Goal: Communication & Community: Answer question/provide support

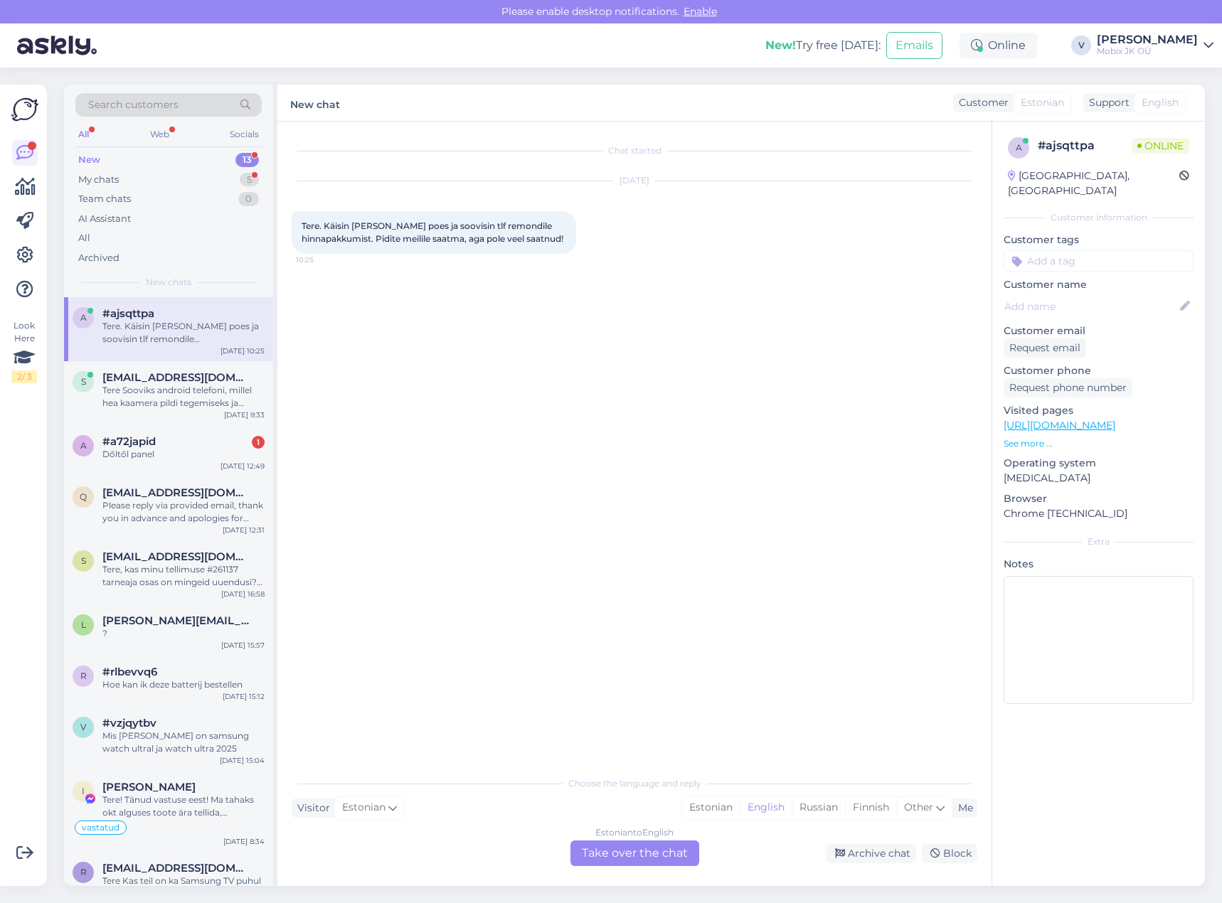
click at [238, 157] on div "13" at bounding box center [246, 160] width 23 height 14
click at [194, 465] on div "a #a72japid 1 Dőltől panel [DATE] 12:49" at bounding box center [168, 450] width 209 height 51
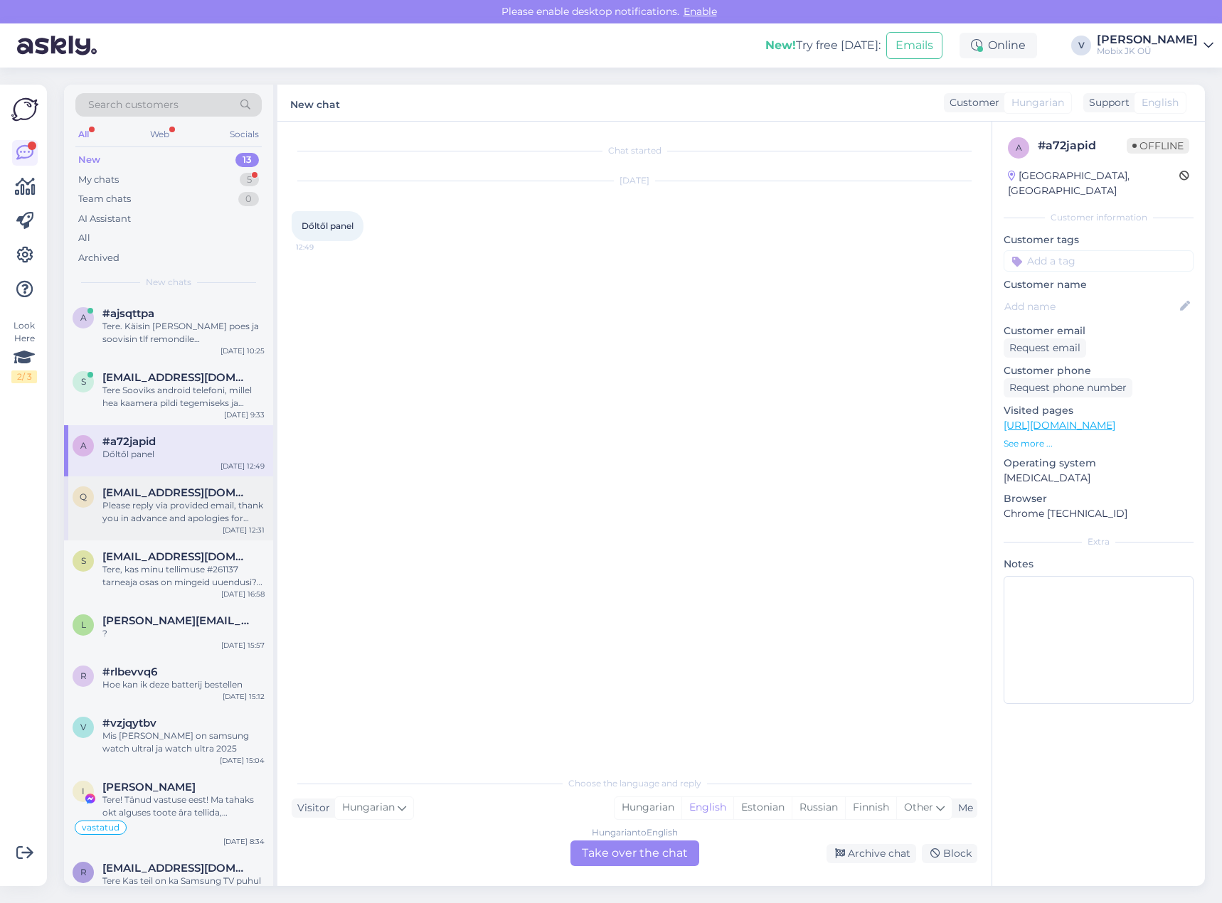
click at [191, 504] on div "Please reply via provided email, thank you in advance and apologies for taking …" at bounding box center [183, 512] width 162 height 26
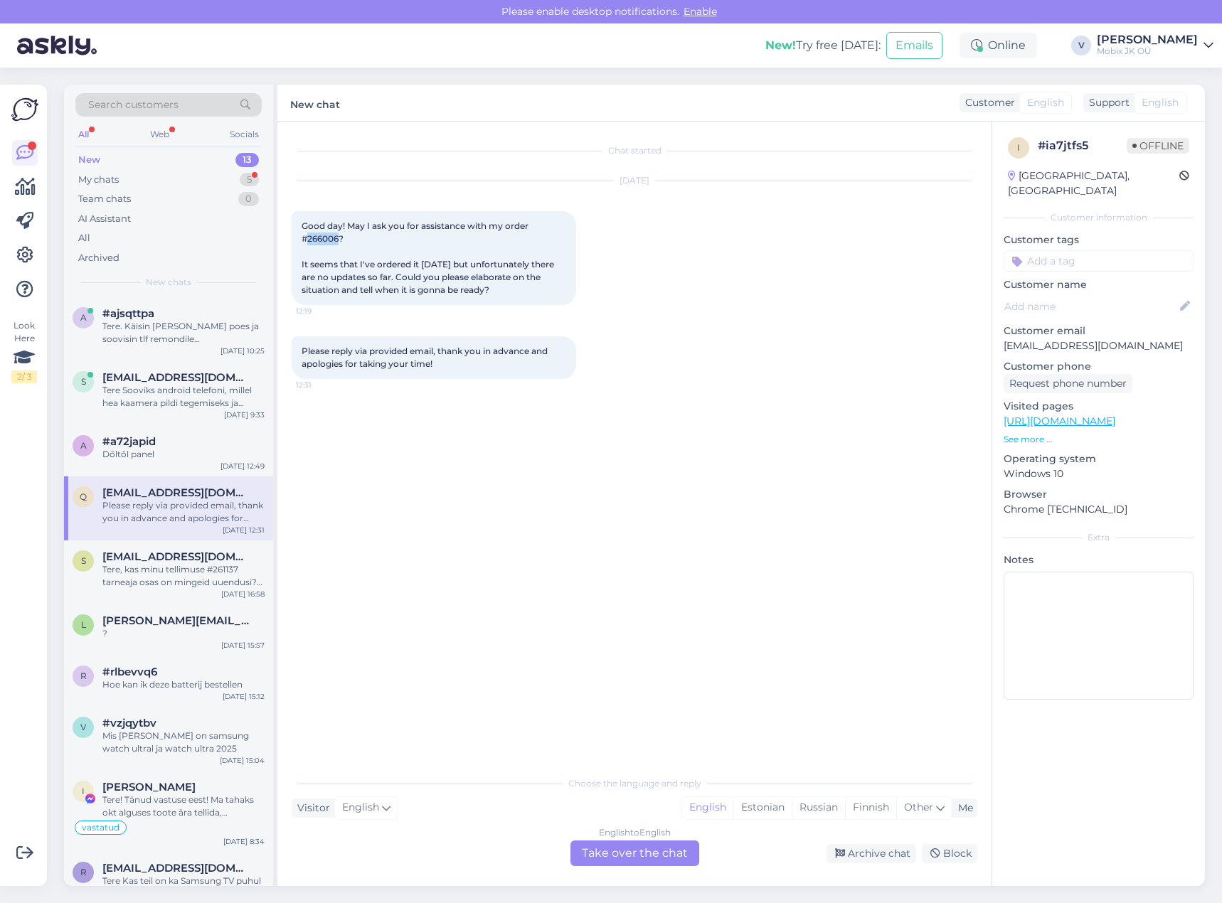
drag, startPoint x: 307, startPoint y: 238, endPoint x: 338, endPoint y: 241, distance: 30.7
click at [338, 241] on span "Good day! May I ask you for assistance with my order #266006? It seems that I'v…" at bounding box center [429, 257] width 255 height 75
copy span "266006"
click at [684, 844] on div "English to English Take over the chat" at bounding box center [634, 854] width 129 height 26
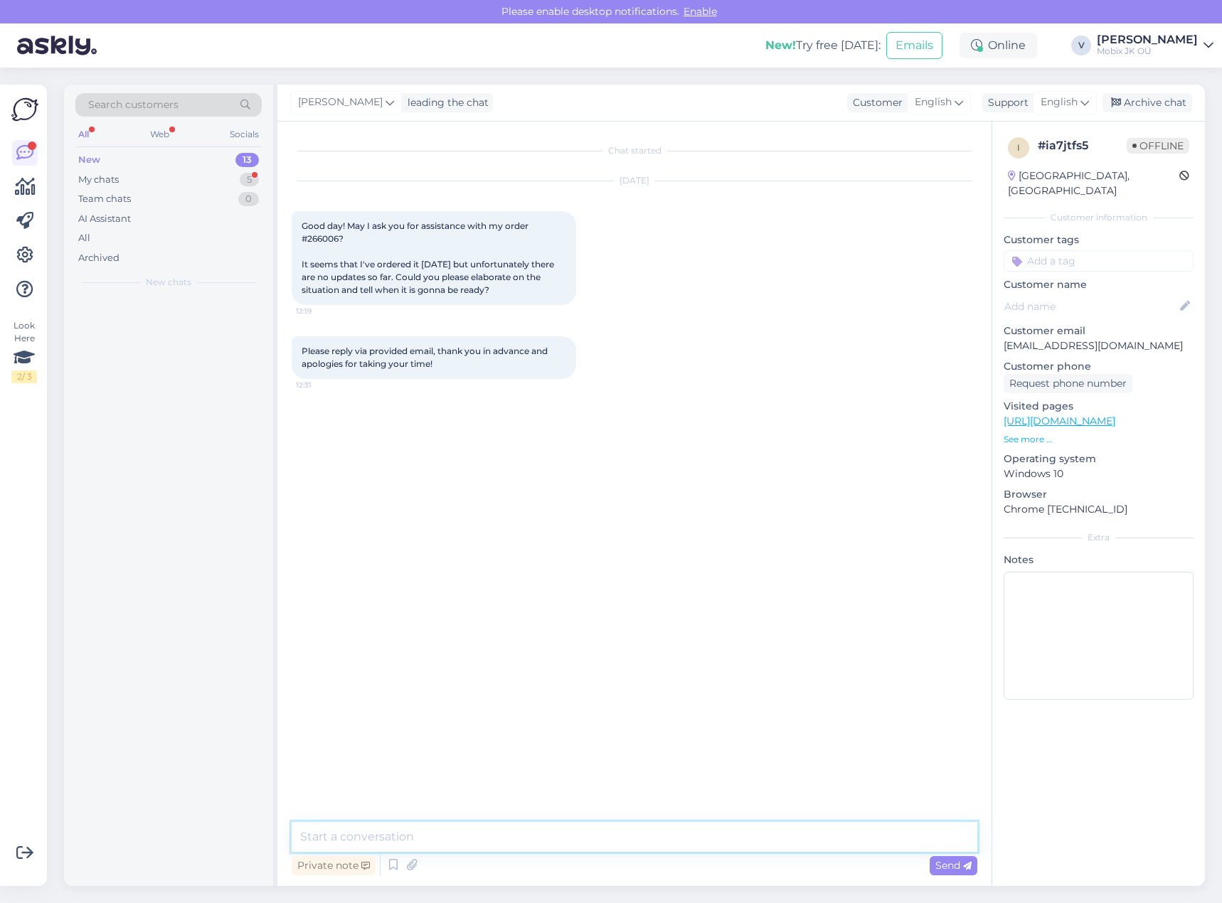
click at [682, 834] on textarea at bounding box center [635, 837] width 686 height 30
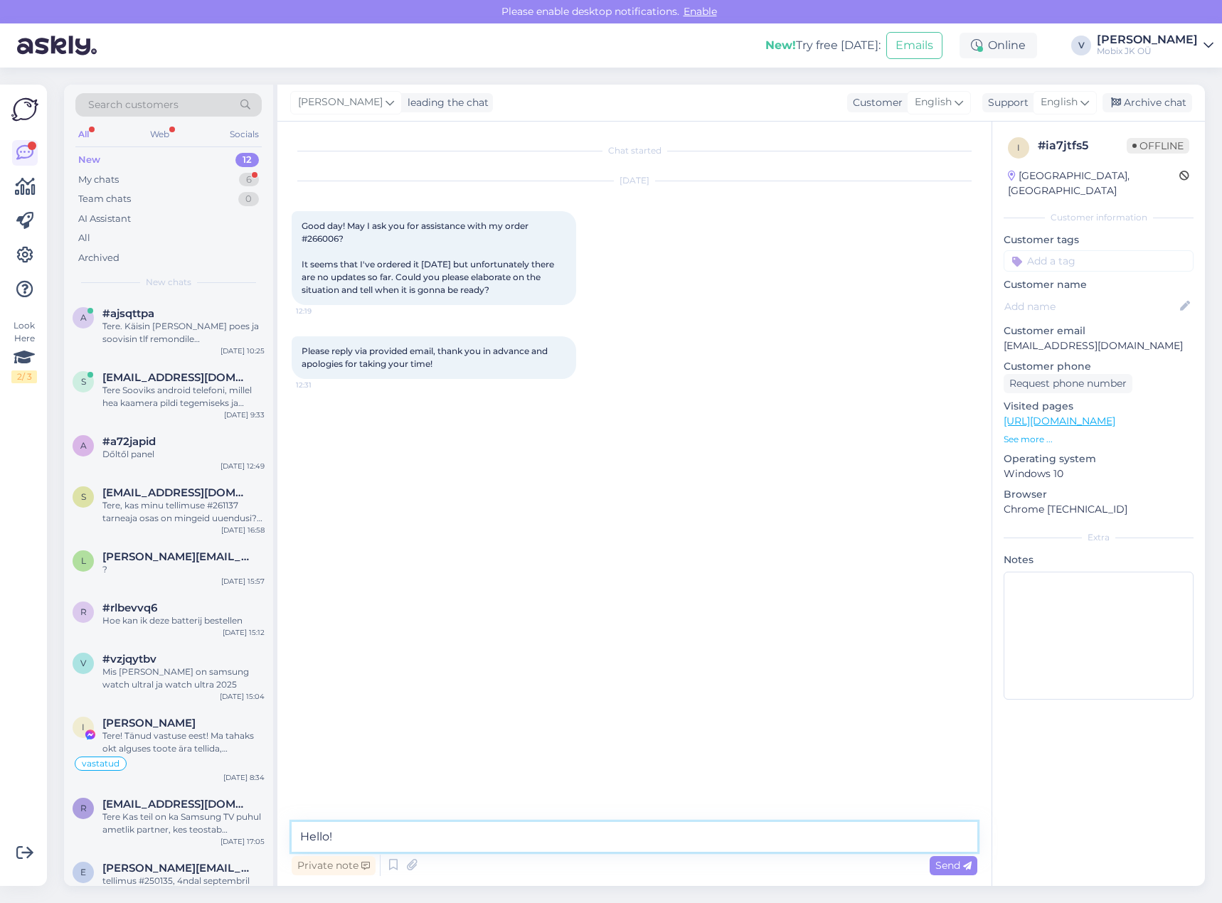
click at [544, 830] on textarea "Hello!" at bounding box center [635, 837] width 686 height 30
paste textarea "Dyson HT01 Airstrait Nickel/ Copper"
type textarea "Hello! Dyson HT01 Airstrait Nickel/ Copper ETA is [DATE]!"
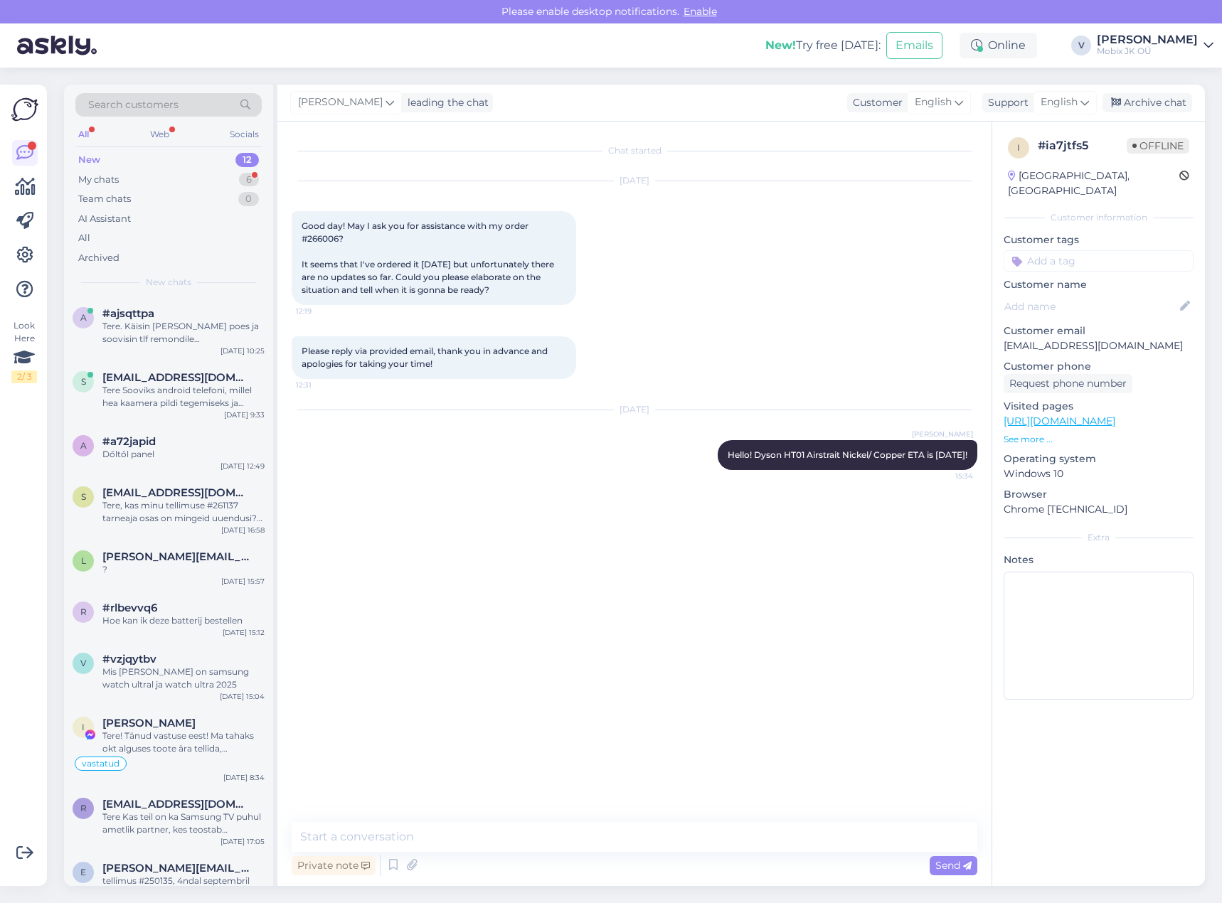
click at [1099, 250] on input at bounding box center [1099, 260] width 190 height 21
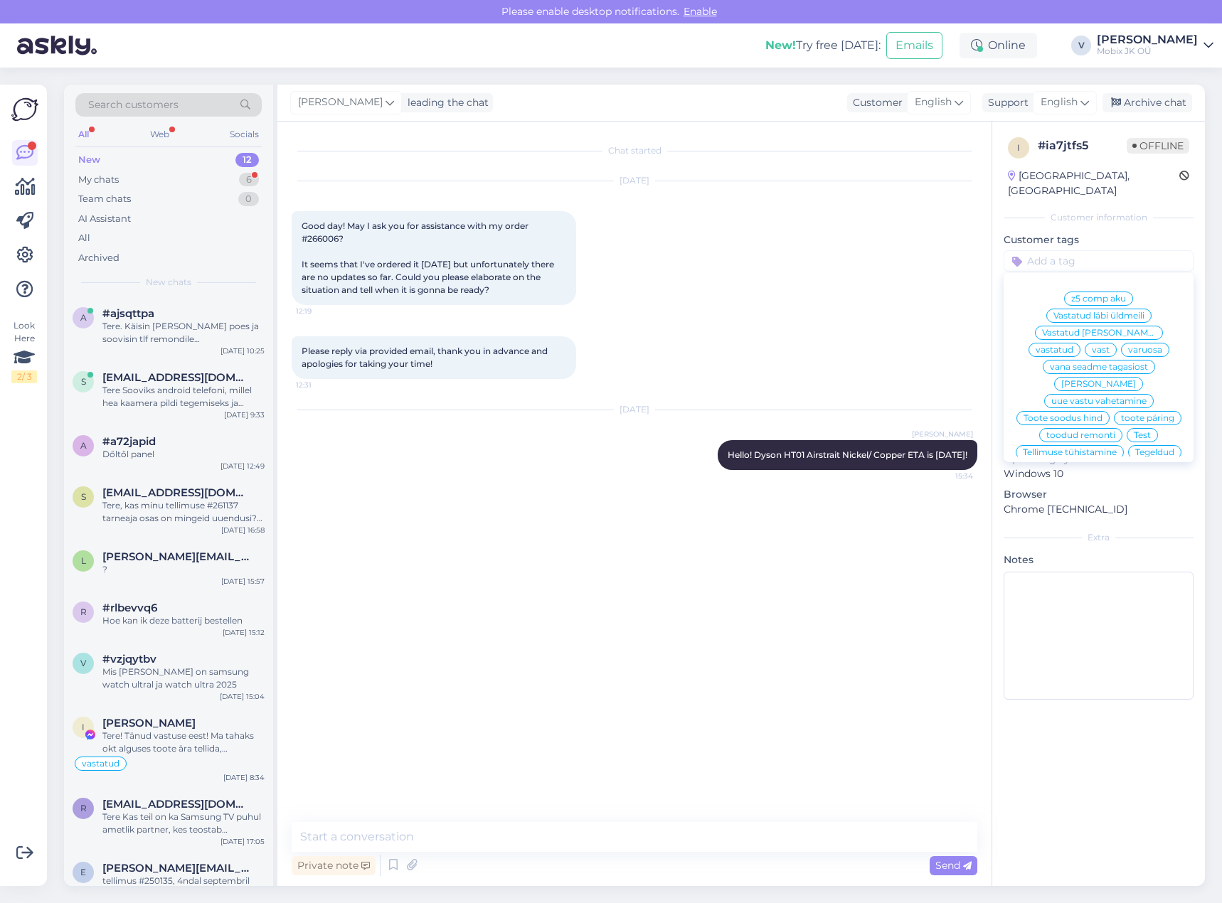
click at [1073, 346] on span "vastatud" at bounding box center [1055, 350] width 38 height 9
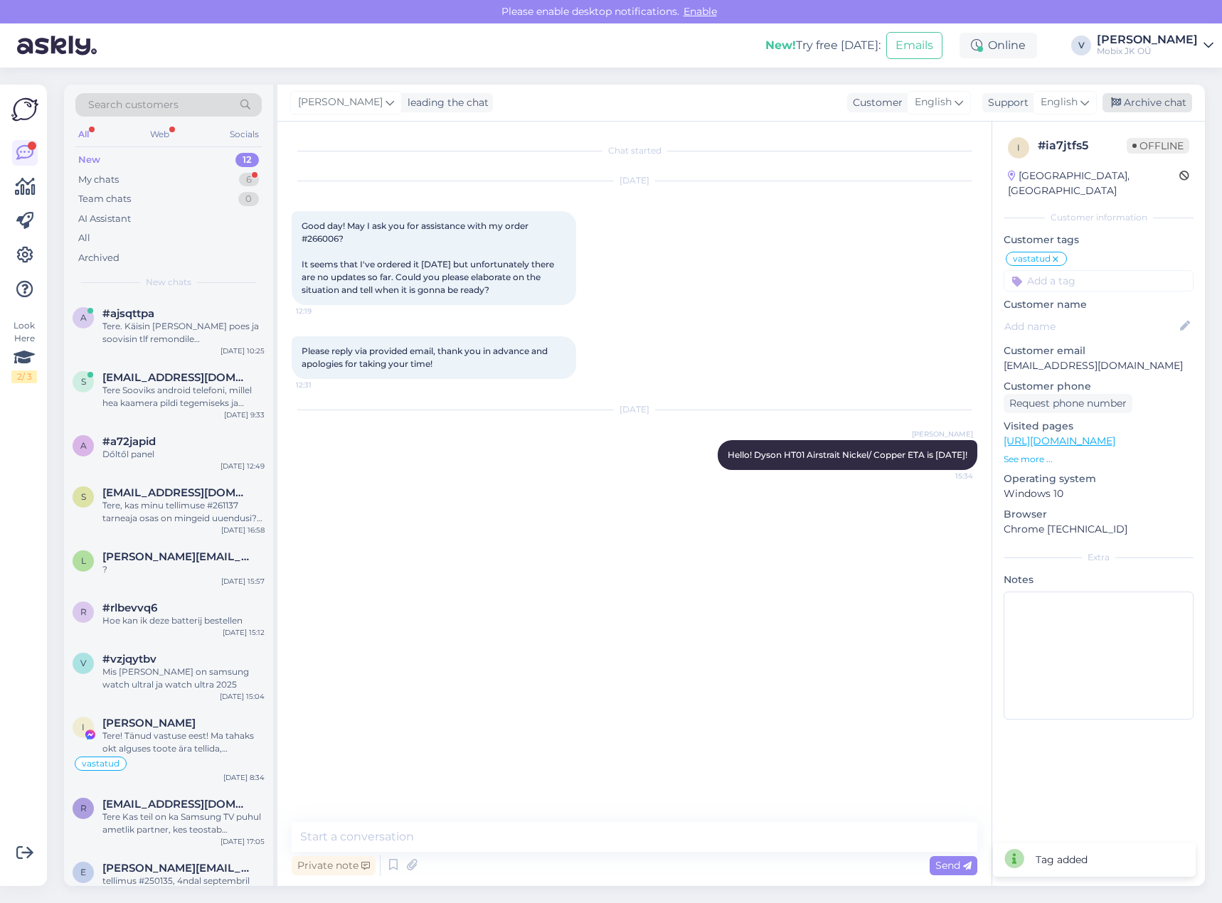
click at [1160, 105] on div "Archive chat" at bounding box center [1147, 102] width 90 height 19
click at [162, 688] on div "Mis [PERSON_NAME] on samsung watch ultral ja watch ultra 2025" at bounding box center [183, 679] width 162 height 26
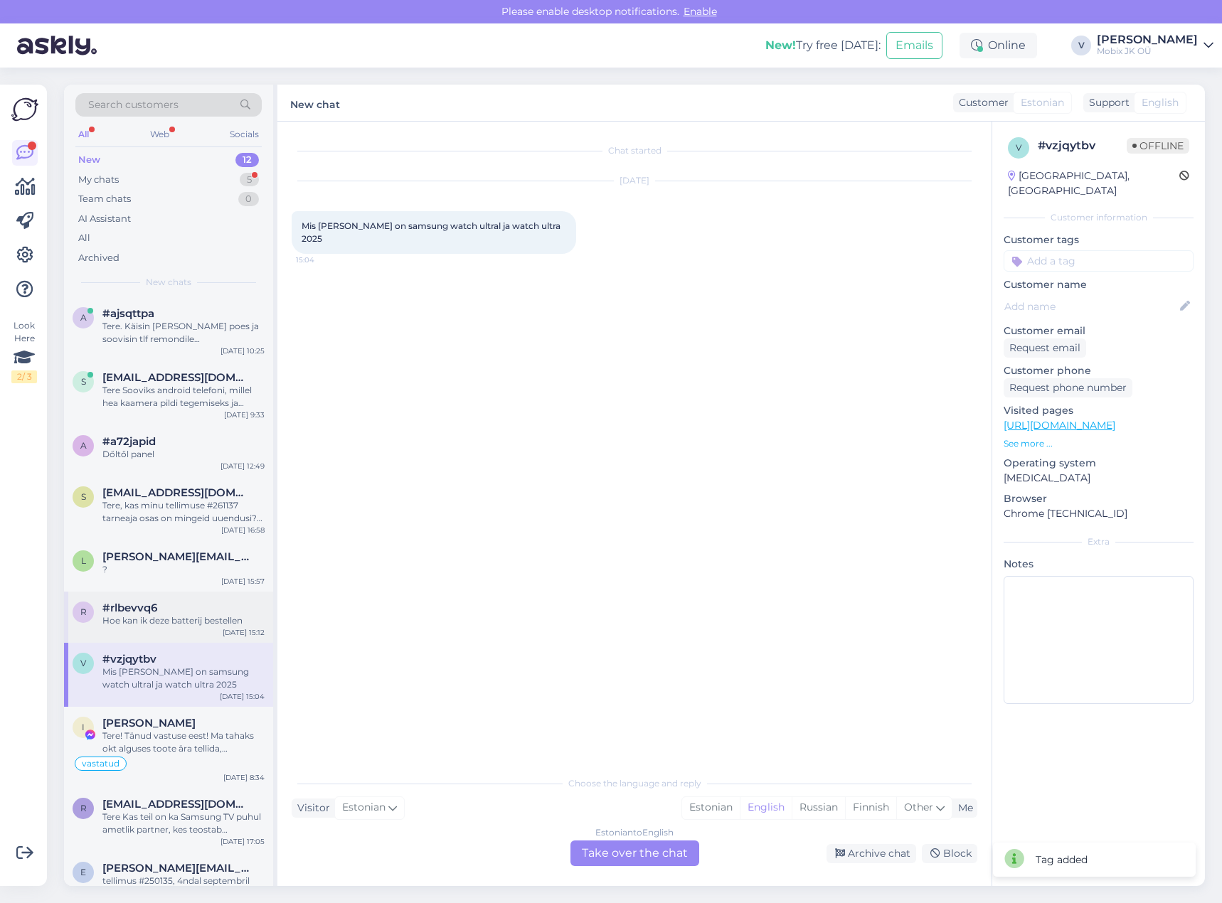
click at [184, 610] on div "#rlbevvq6" at bounding box center [183, 608] width 162 height 13
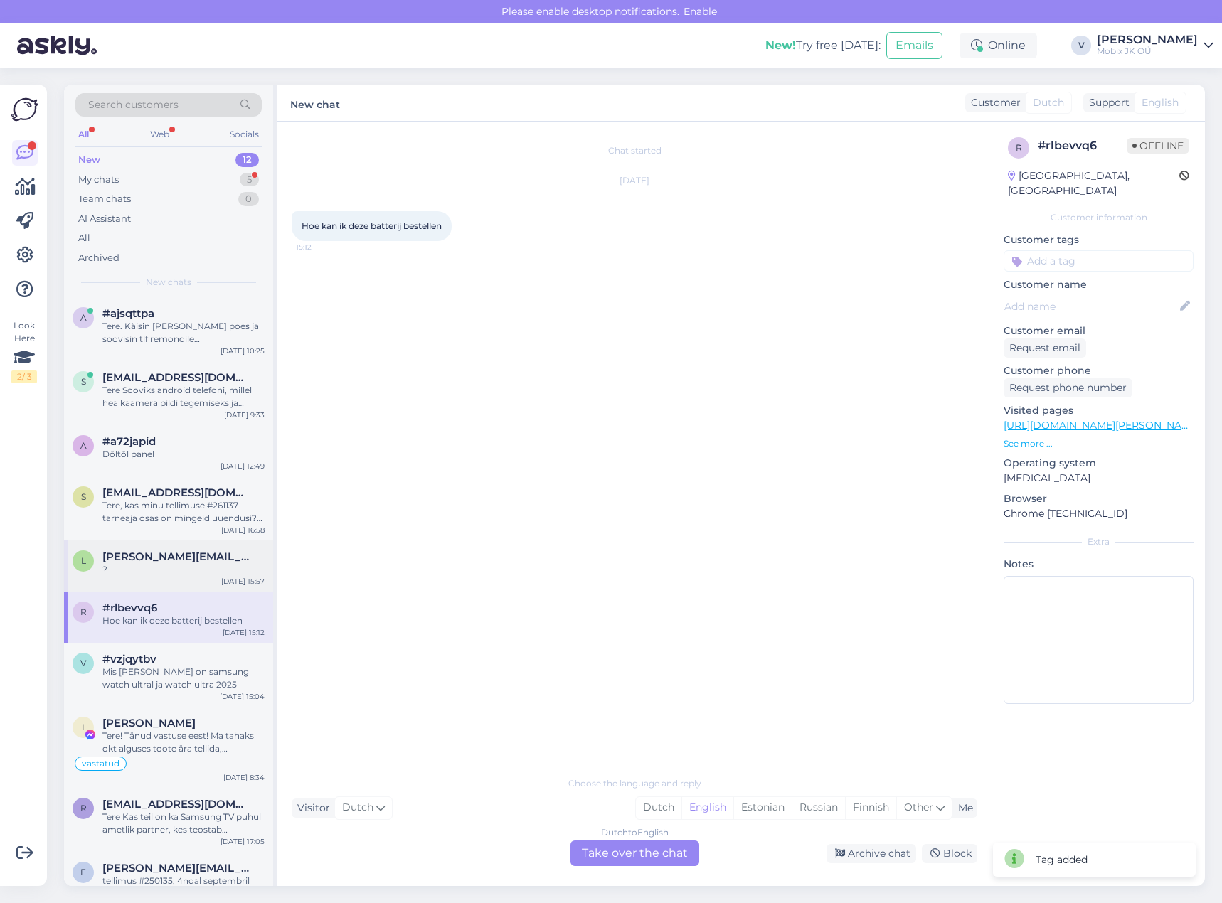
click at [198, 553] on span "[PERSON_NAME][EMAIL_ADDRESS][PERSON_NAME][DOMAIN_NAME]" at bounding box center [176, 557] width 148 height 13
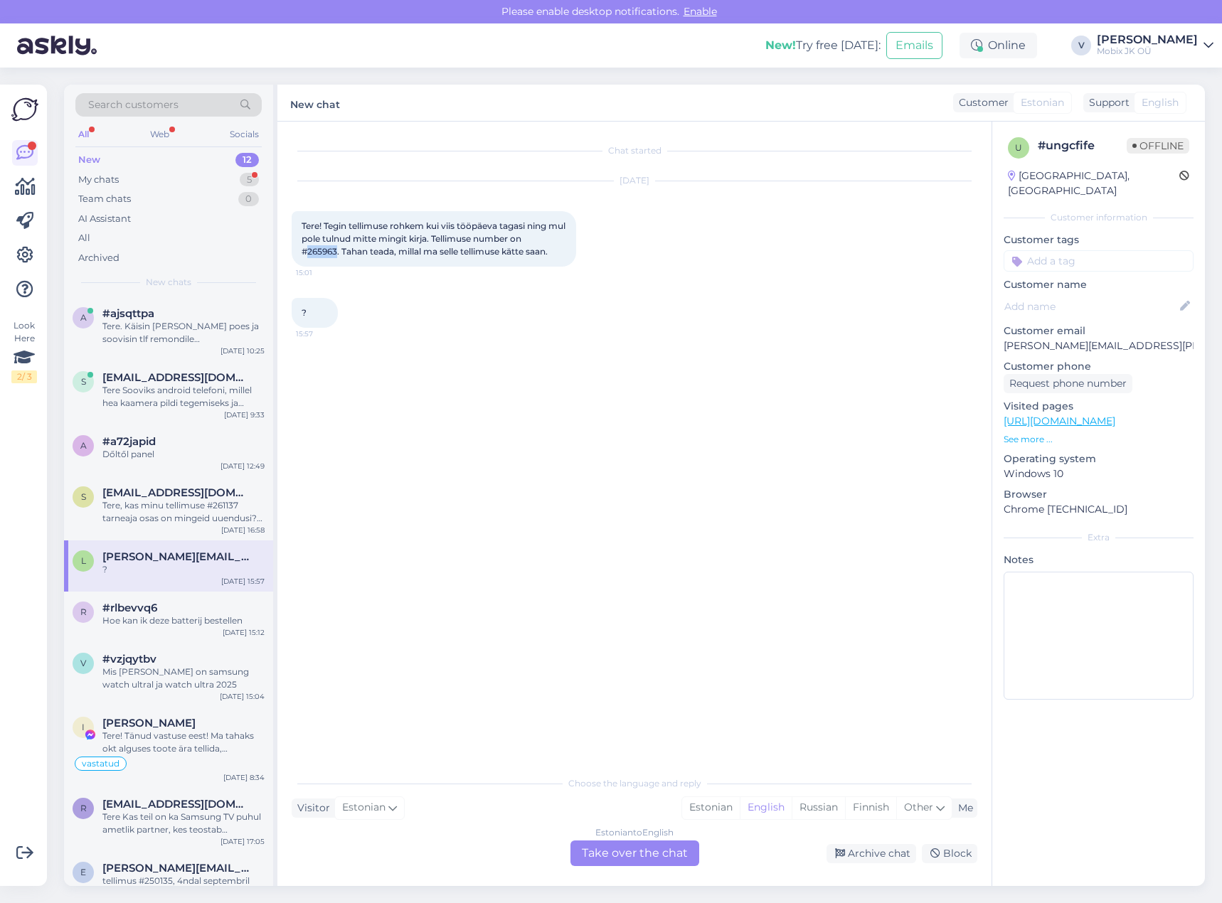
drag, startPoint x: 336, startPoint y: 249, endPoint x: 309, endPoint y: 250, distance: 26.4
click at [309, 250] on span "Tere! Tegin tellimuse rohkem kui viis tööpäeva tagasi ning mul pole tulnud mitt…" at bounding box center [435, 238] width 266 height 36
copy span "265963"
click at [1063, 250] on input at bounding box center [1099, 260] width 190 height 21
type input "meil"
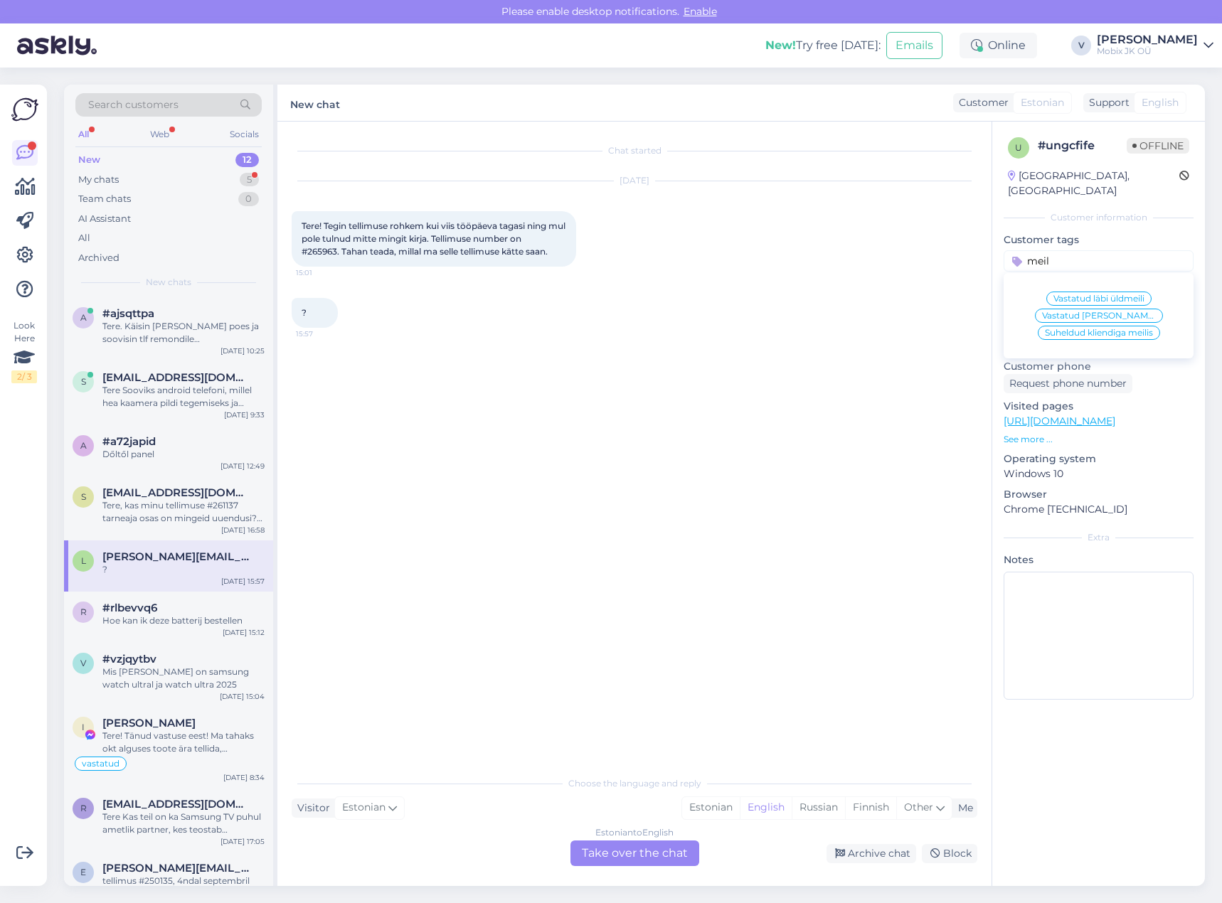
click at [1096, 292] on div "Vastatud läbi üldmeili" at bounding box center [1098, 299] width 105 height 14
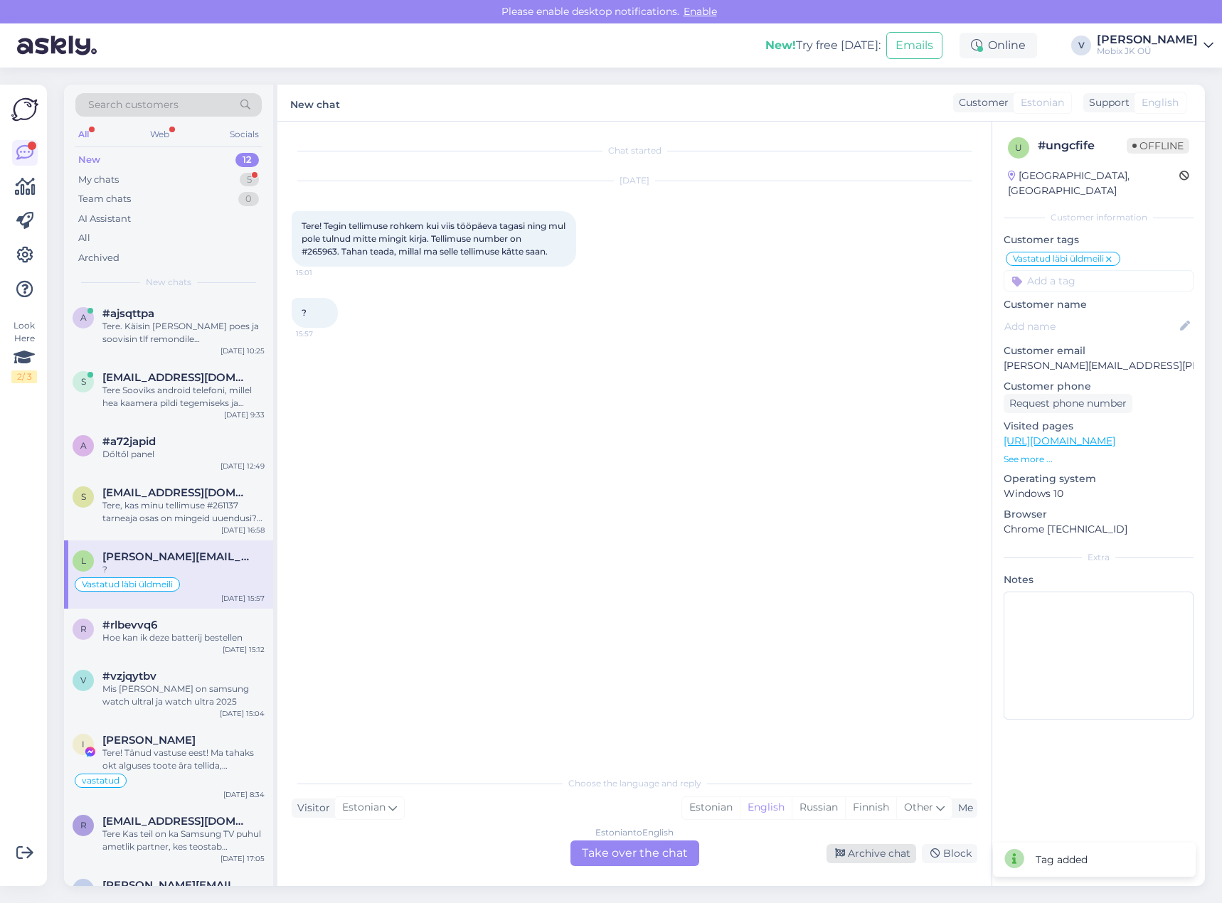
click at [893, 854] on div "Archive chat" at bounding box center [872, 853] width 90 height 19
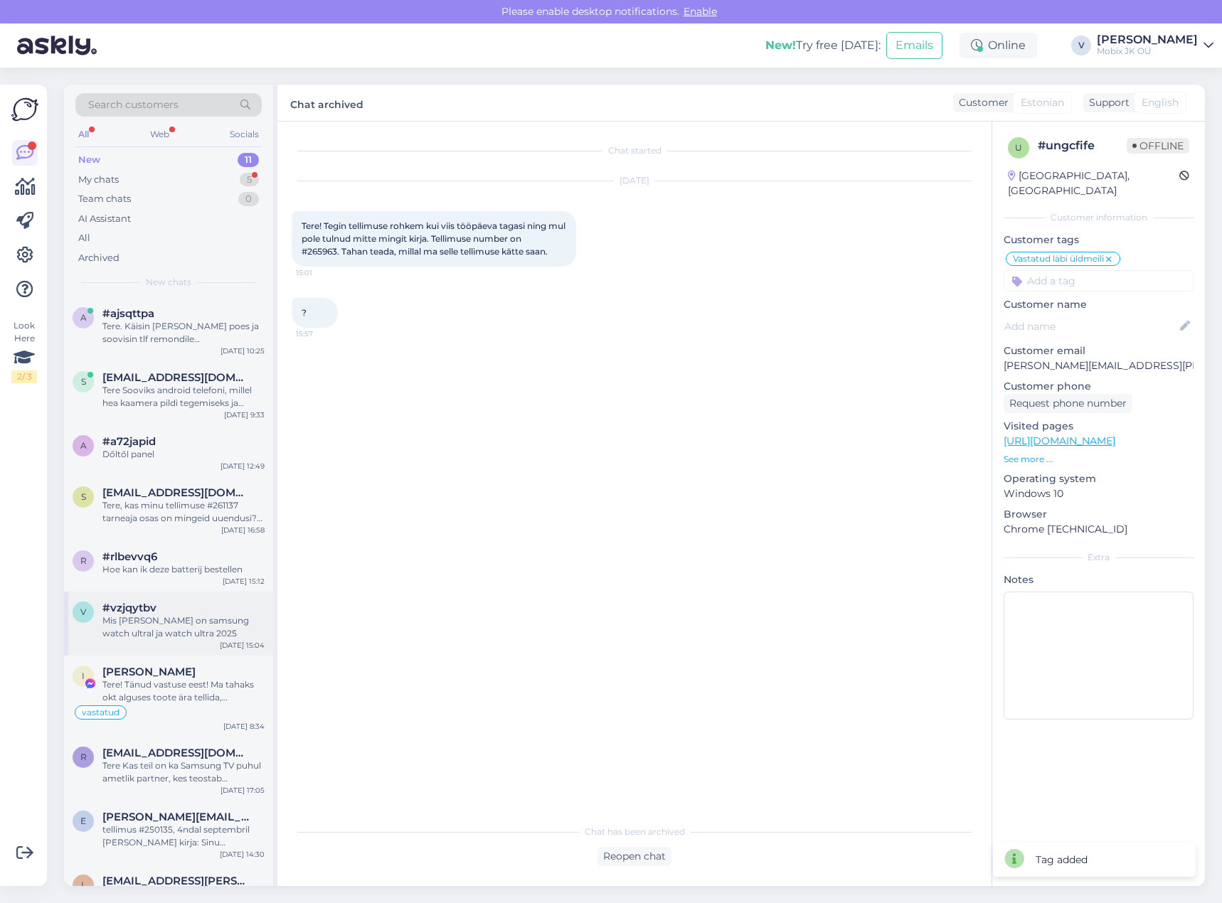
click at [188, 626] on div "Mis [PERSON_NAME] on samsung watch ultral ja watch ultra 2025" at bounding box center [183, 628] width 162 height 26
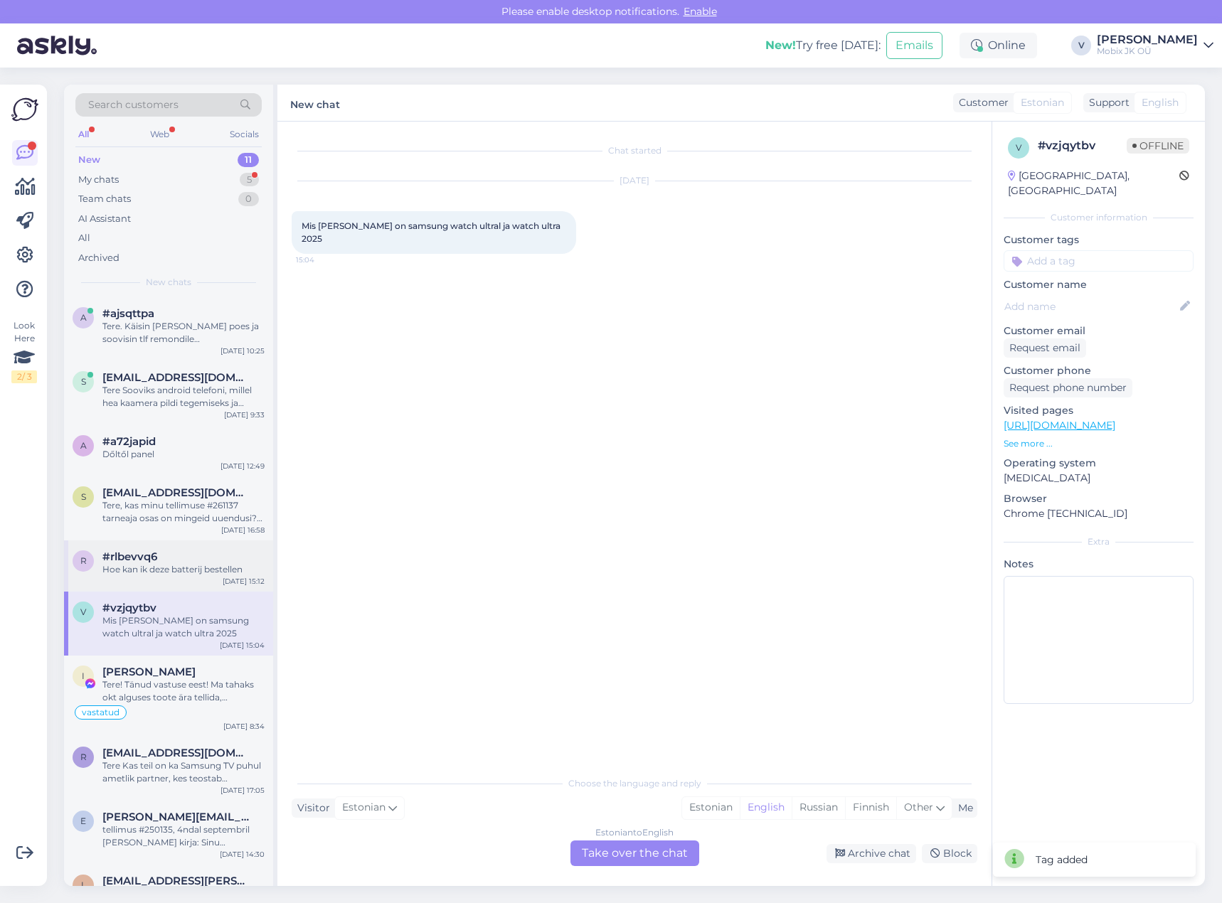
click at [182, 564] on div "Hoe kan ik deze batterij bestellen" at bounding box center [183, 569] width 162 height 13
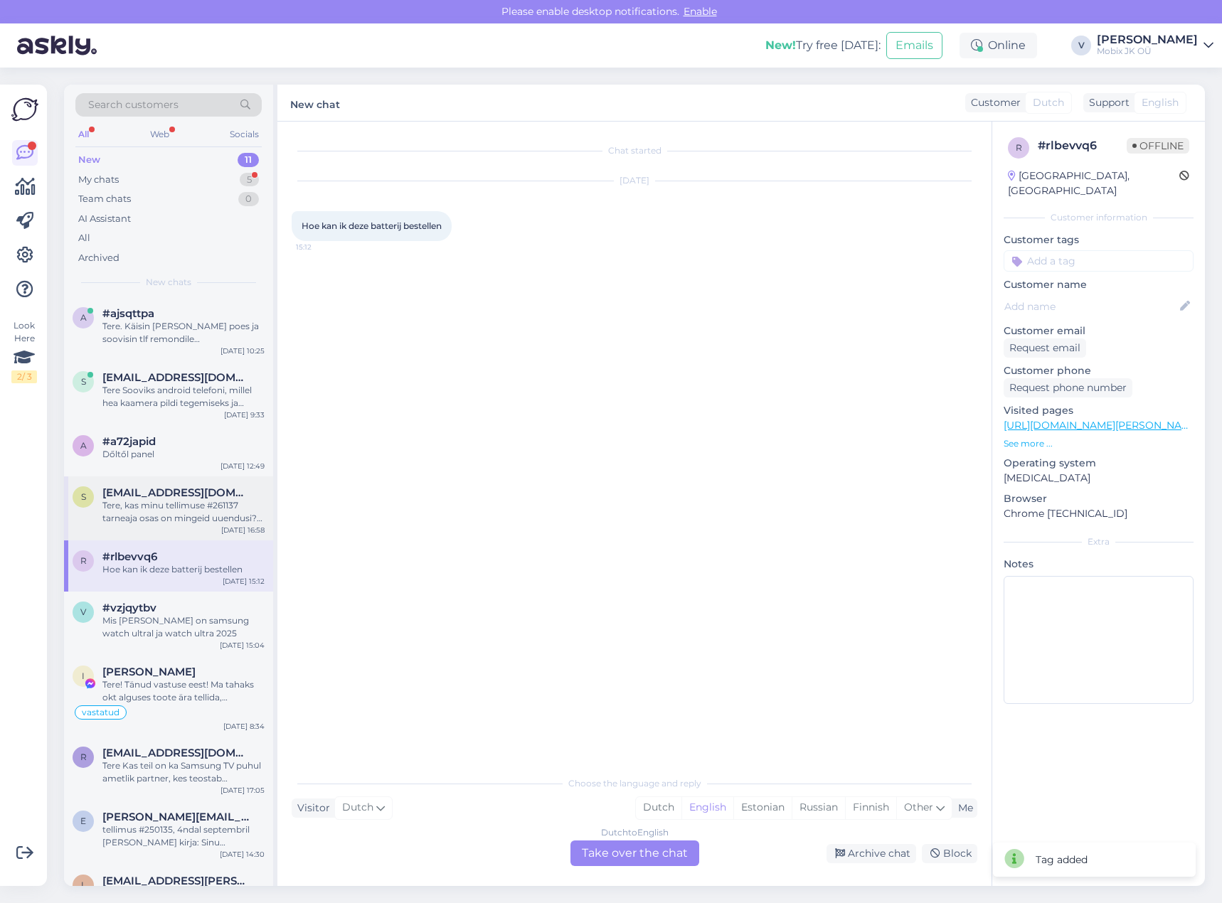
click at [221, 502] on div "Tere, kas minu tellimuse #261137 tarneaja osas on mingeid uuendusi? [PERSON_NAM…" at bounding box center [183, 512] width 162 height 26
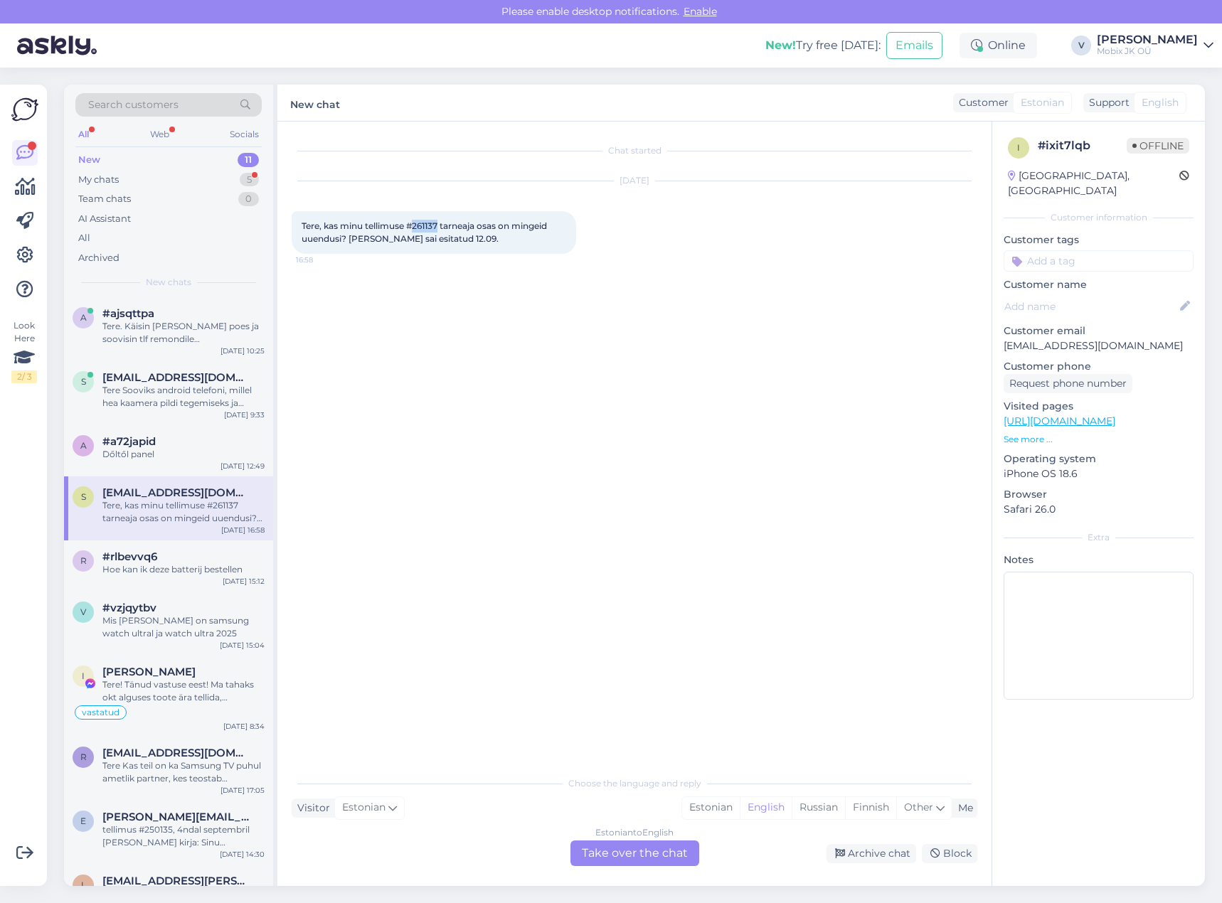
drag, startPoint x: 413, startPoint y: 225, endPoint x: 443, endPoint y: 222, distance: 30.1
click at [440, 223] on span "Tere, kas minu tellimuse #261137 tarneaja osas on mingeid uuendusi? [PERSON_NAM…" at bounding box center [426, 231] width 248 height 23
copy span "261137"
click at [723, 812] on div "Estonian" at bounding box center [711, 807] width 58 height 21
click at [664, 850] on div "Estonian to Estonian Take over the chat" at bounding box center [634, 854] width 129 height 26
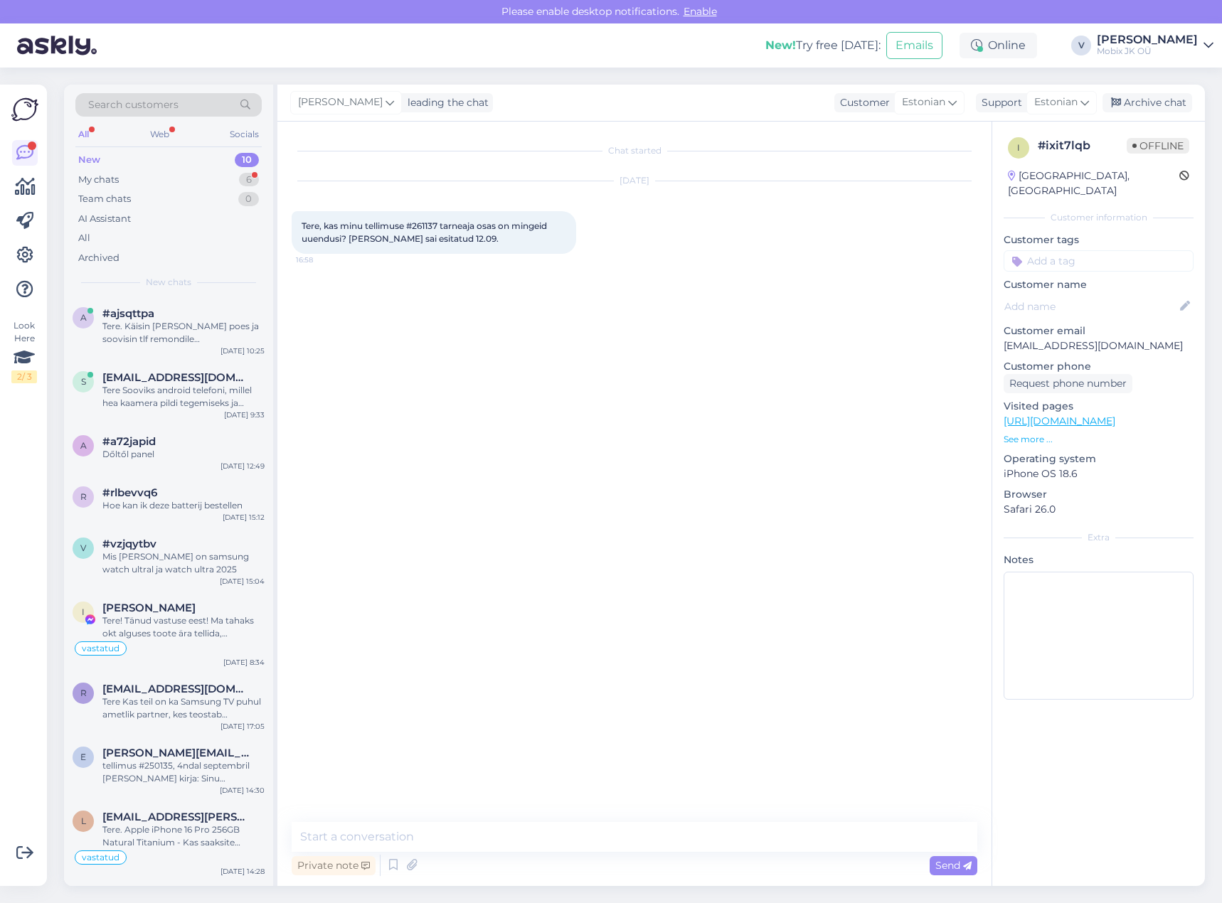
click at [663, 846] on textarea at bounding box center [635, 837] width 686 height 30
type textarea "Tere! Täname kirja eest."
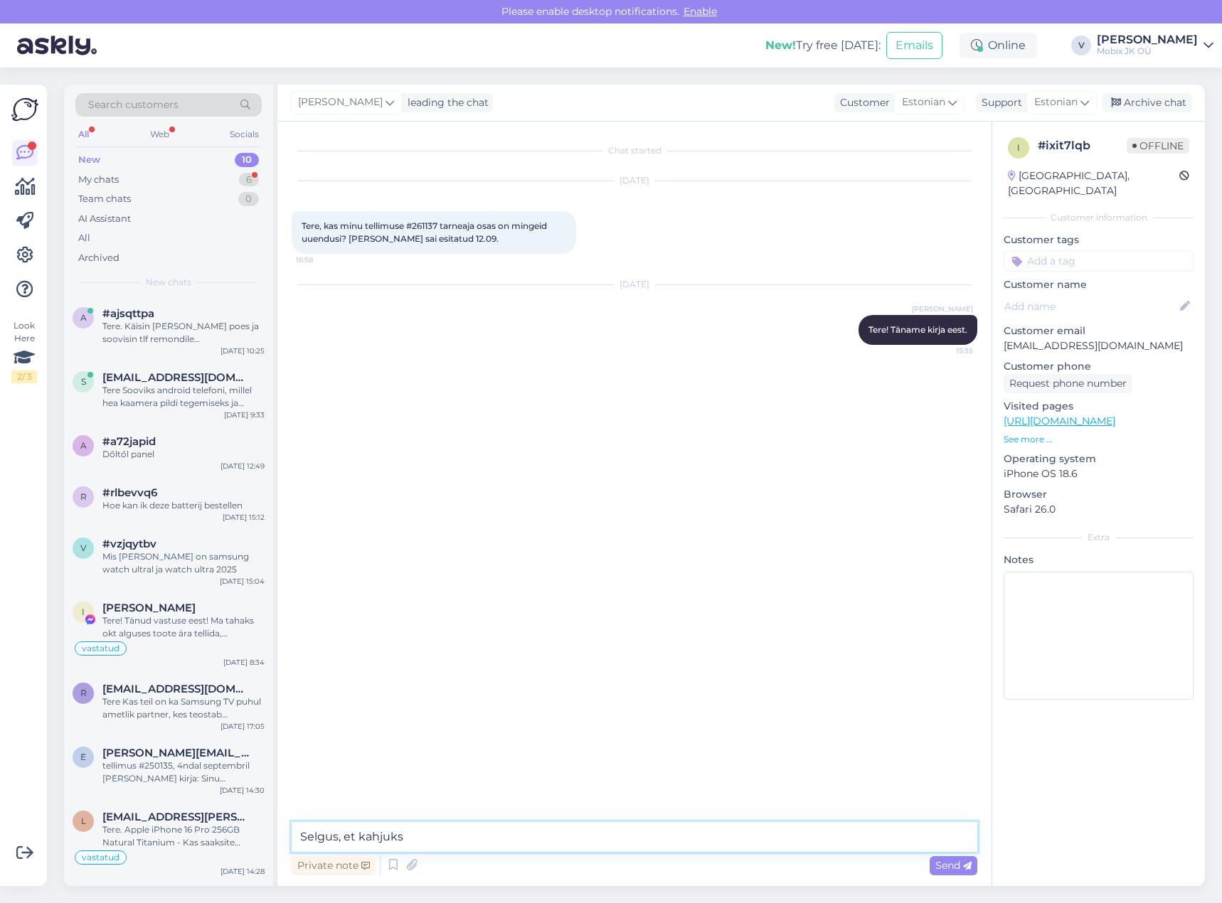
click at [626, 841] on textarea "Selgus, et kahjuks" at bounding box center [635, 837] width 686 height 30
paste textarea "Samsung S90D, 77", 4K UHD, QLED, must"
type textarea "Selgus, et kahjuks Samsung S90D, 77", 4K UHD, QLED, must pole enam tootja poolt…"
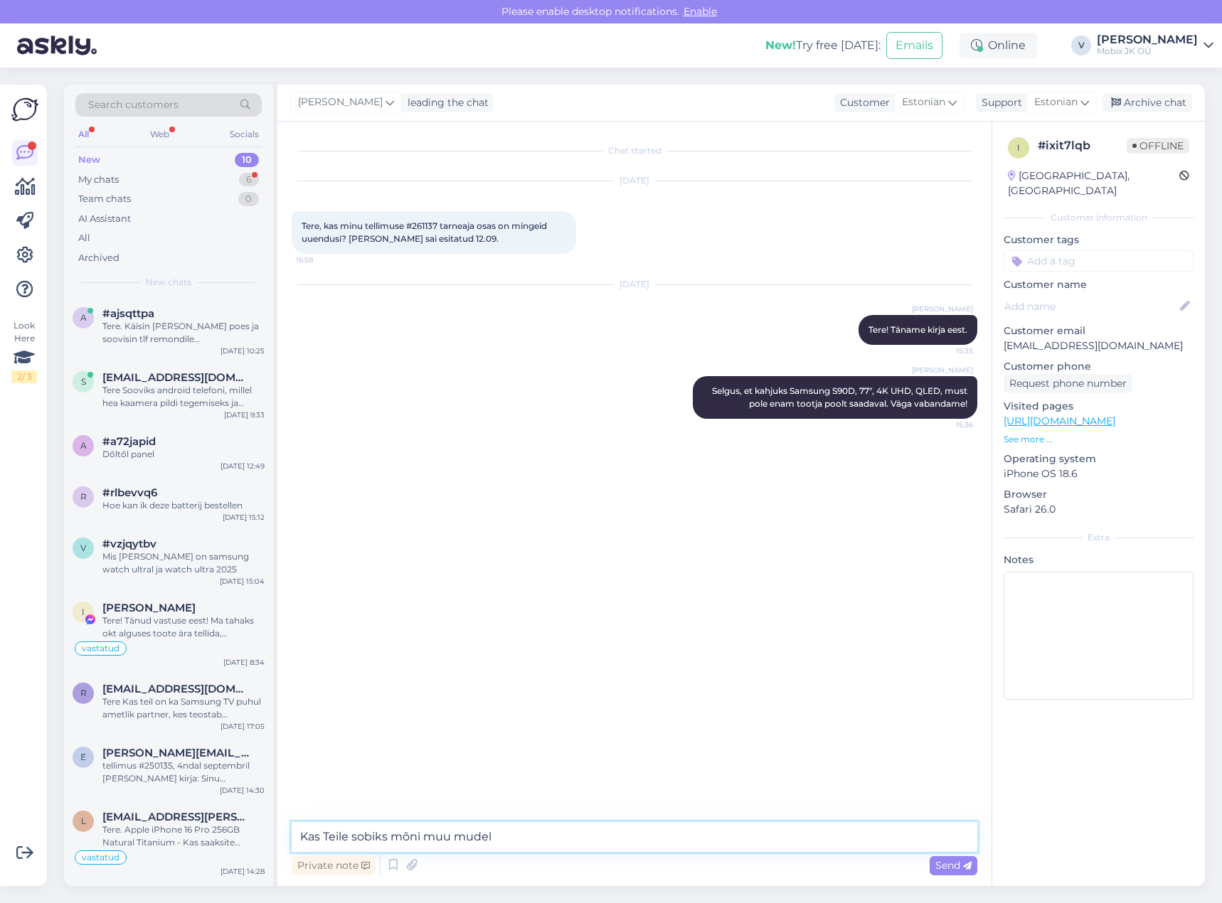
type textarea "Kas Teile sobiks mõni muu mudel?"
click at [812, 833] on textarea at bounding box center [635, 837] width 686 height 30
paste textarea "[URL][DOMAIN_NAME]"
type textarea "[URL][DOMAIN_NAME]"
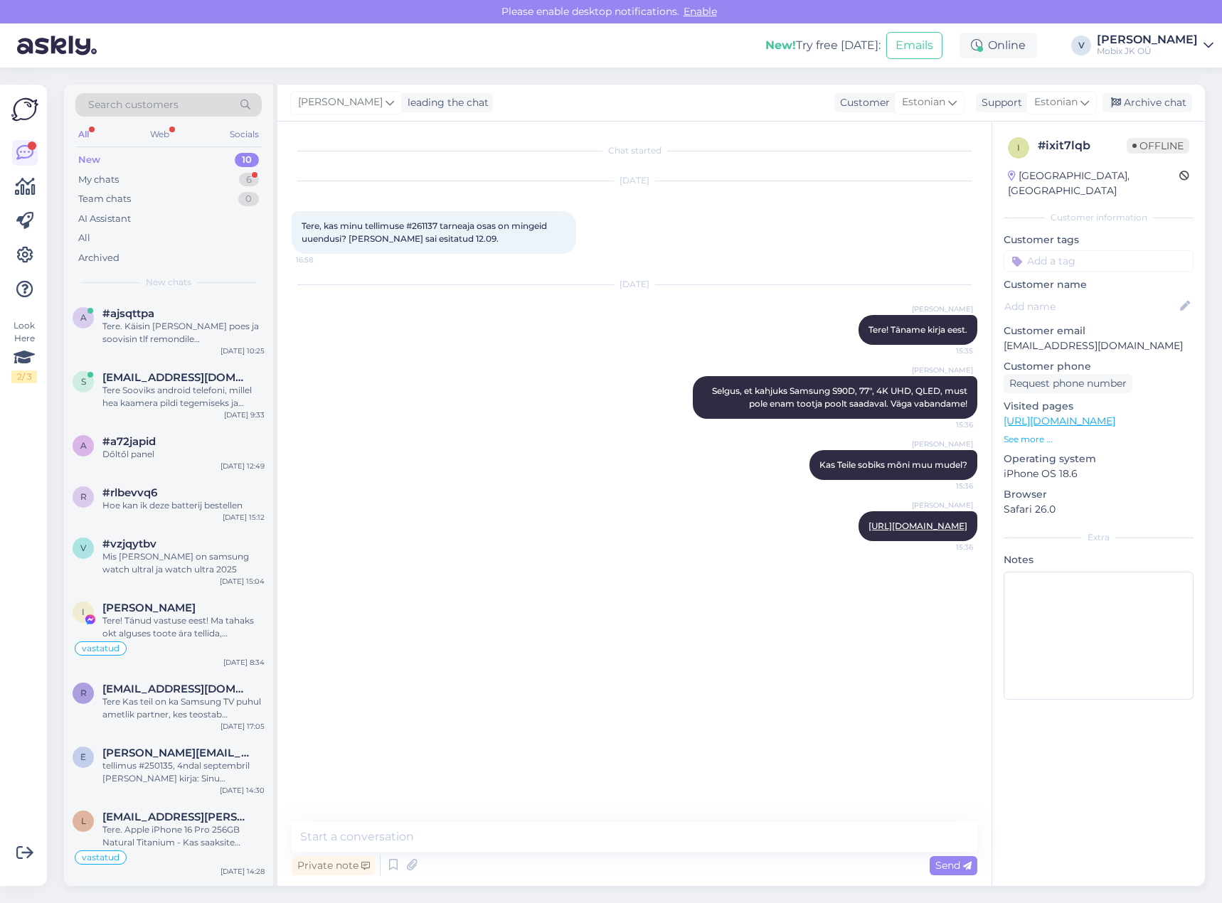
click at [1157, 250] on input at bounding box center [1099, 260] width 190 height 21
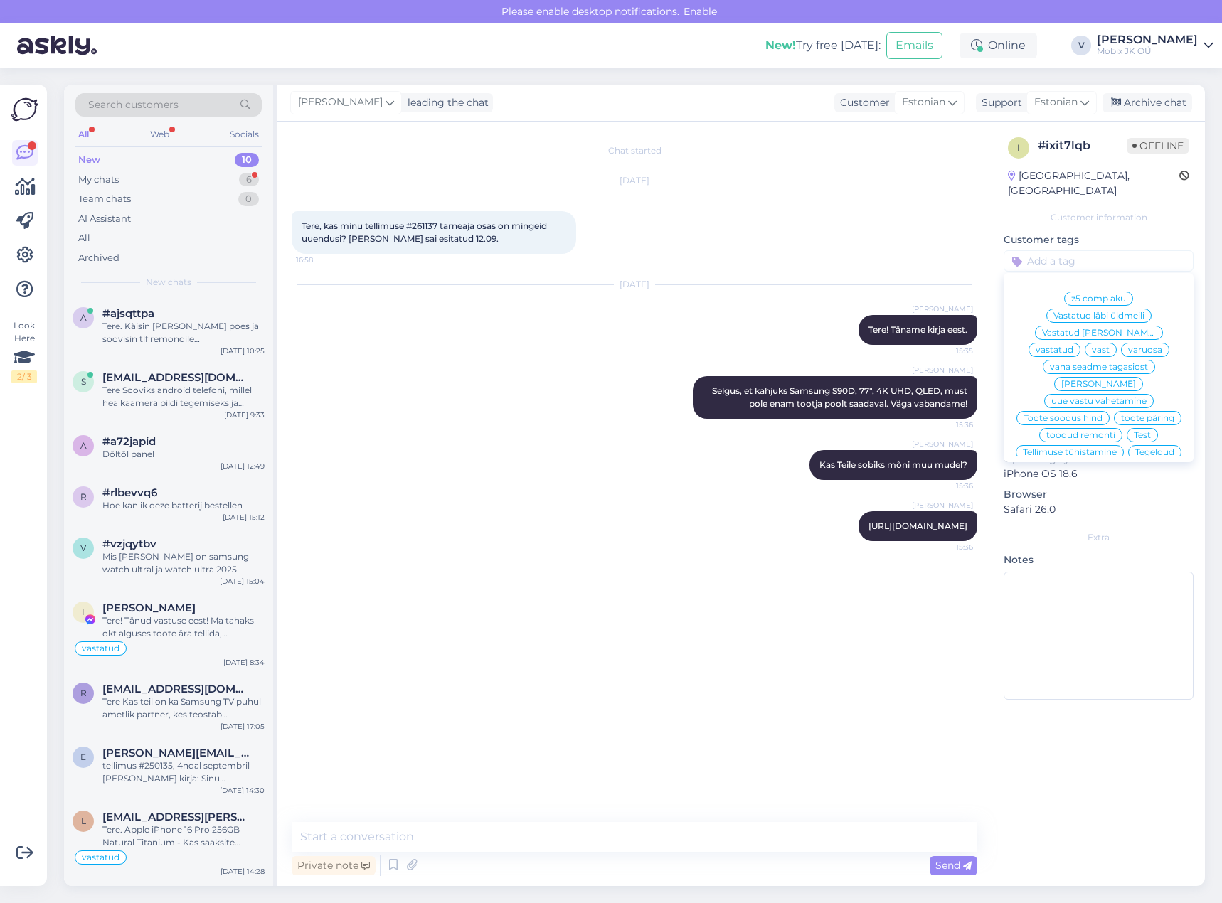
click at [1073, 346] on span "vastatud" at bounding box center [1055, 350] width 38 height 9
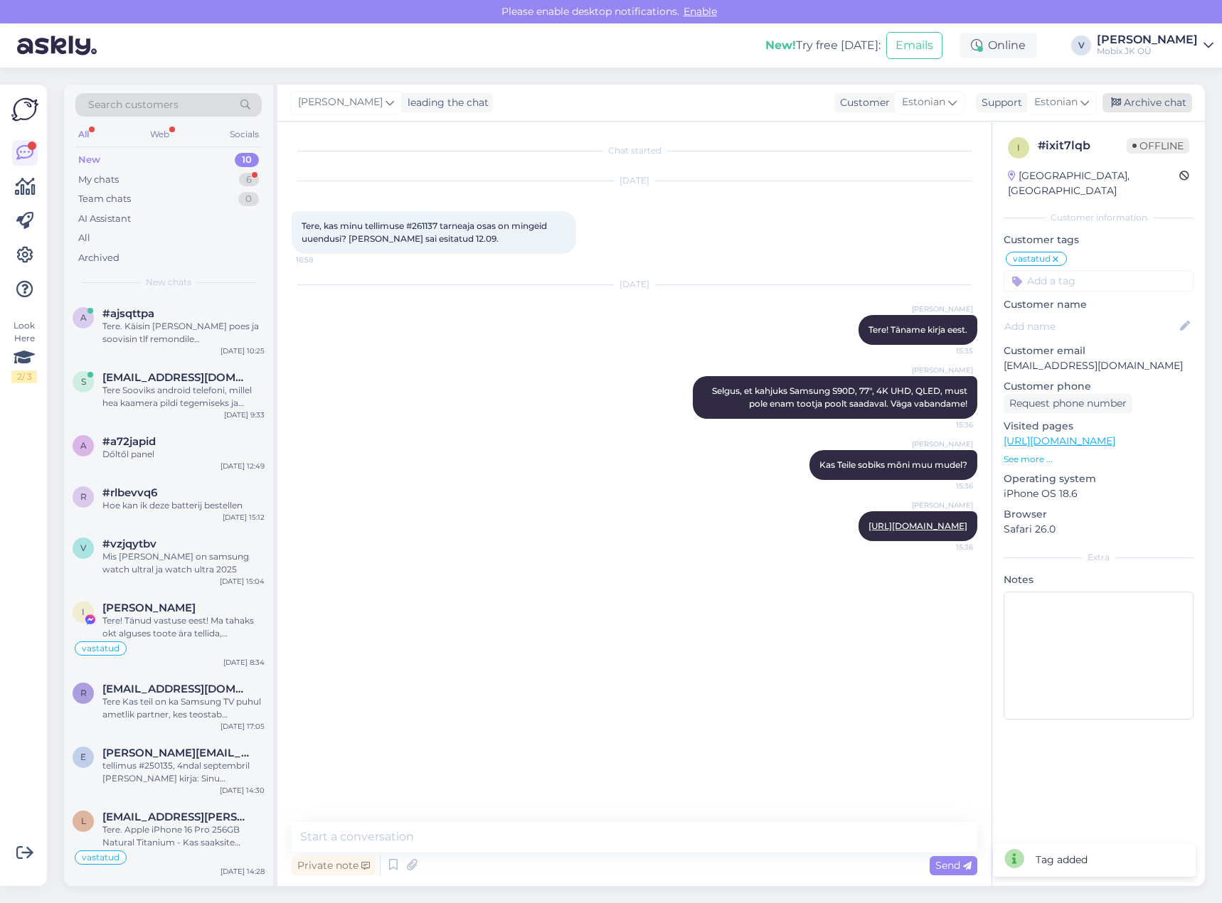
click at [1156, 105] on div "Archive chat" at bounding box center [1147, 102] width 90 height 19
